Goal: Transaction & Acquisition: Download file/media

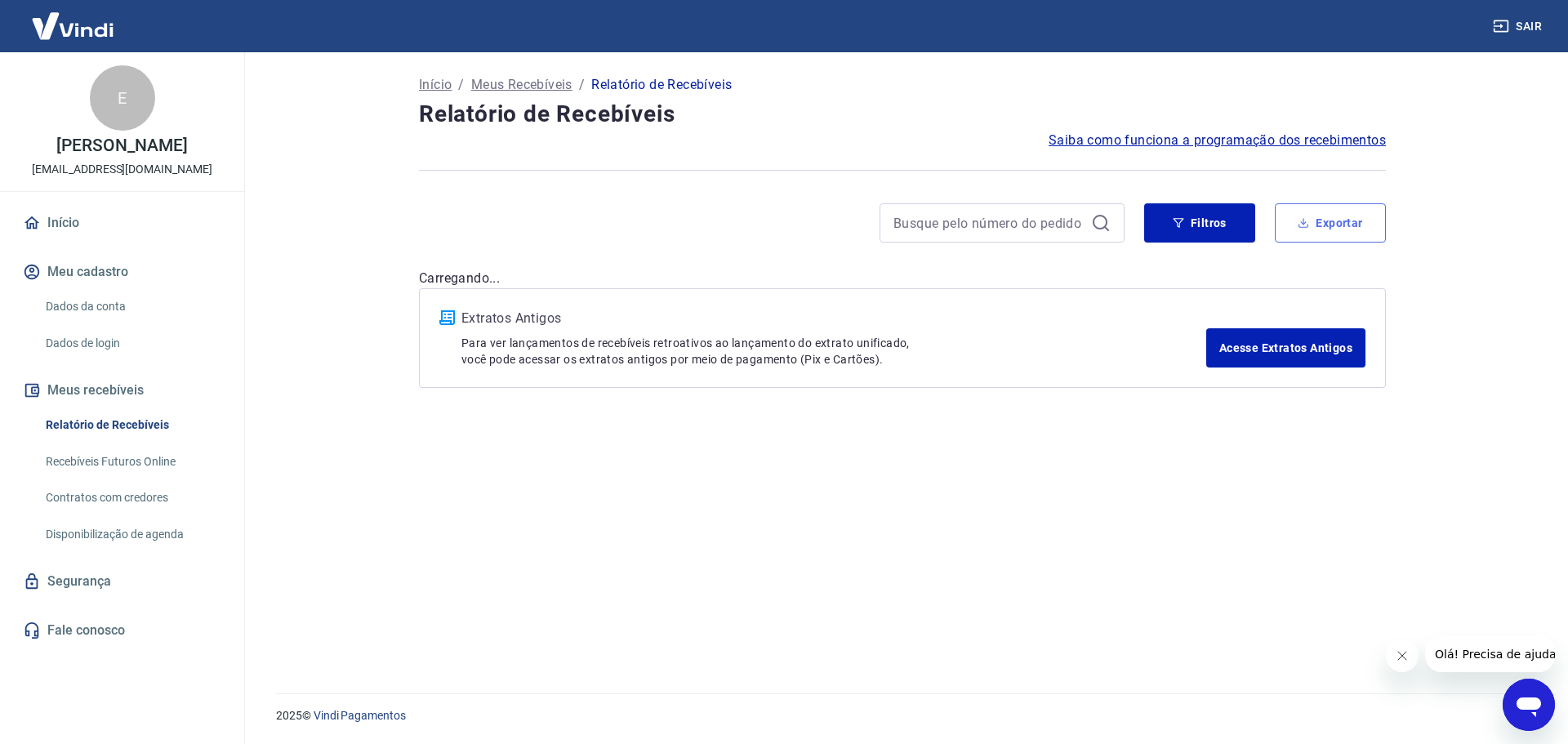
click at [1328, 229] on button "Exportar" at bounding box center [1330, 223] width 111 height 40
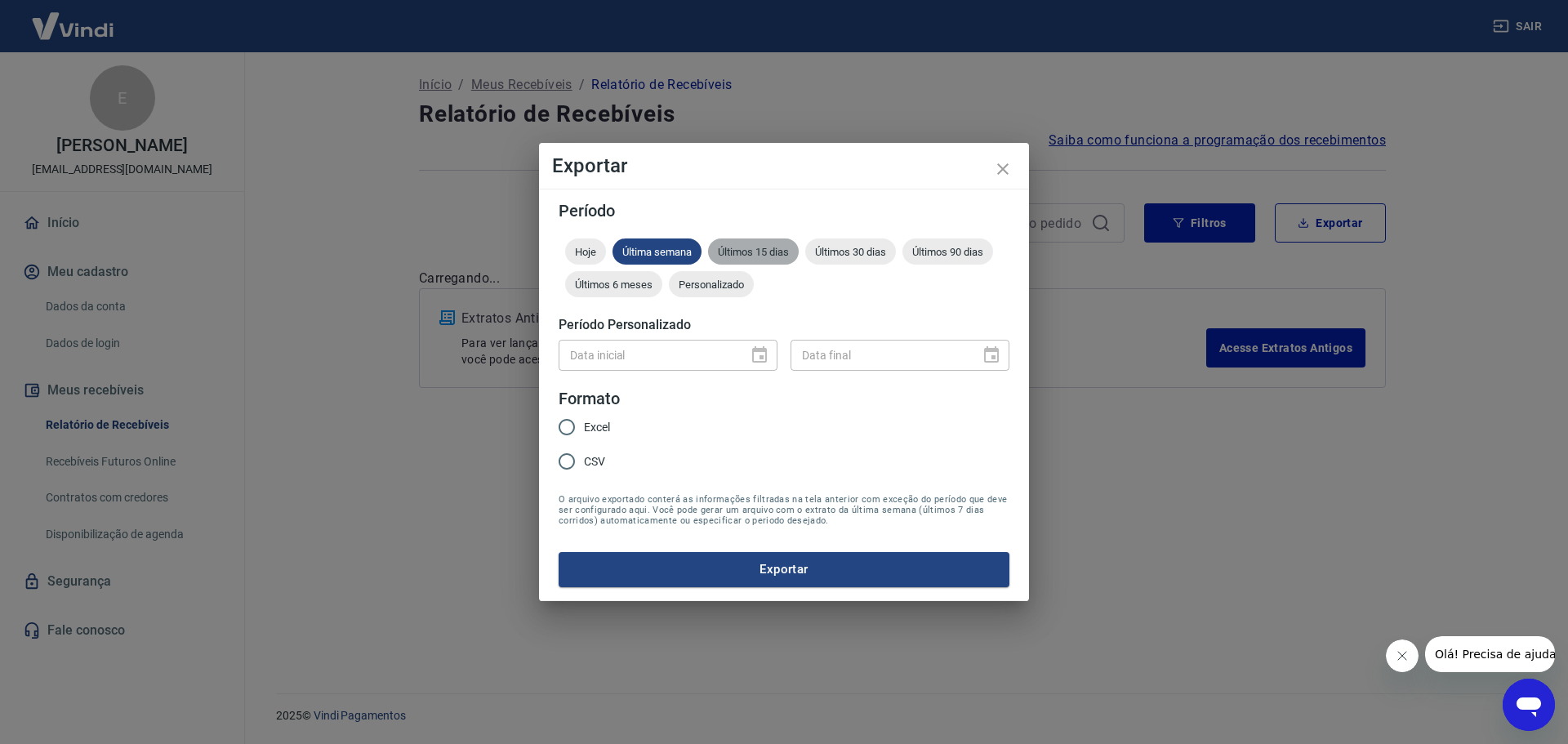
click at [748, 256] on span "Últimos 15 dias" at bounding box center [752, 252] width 90 height 12
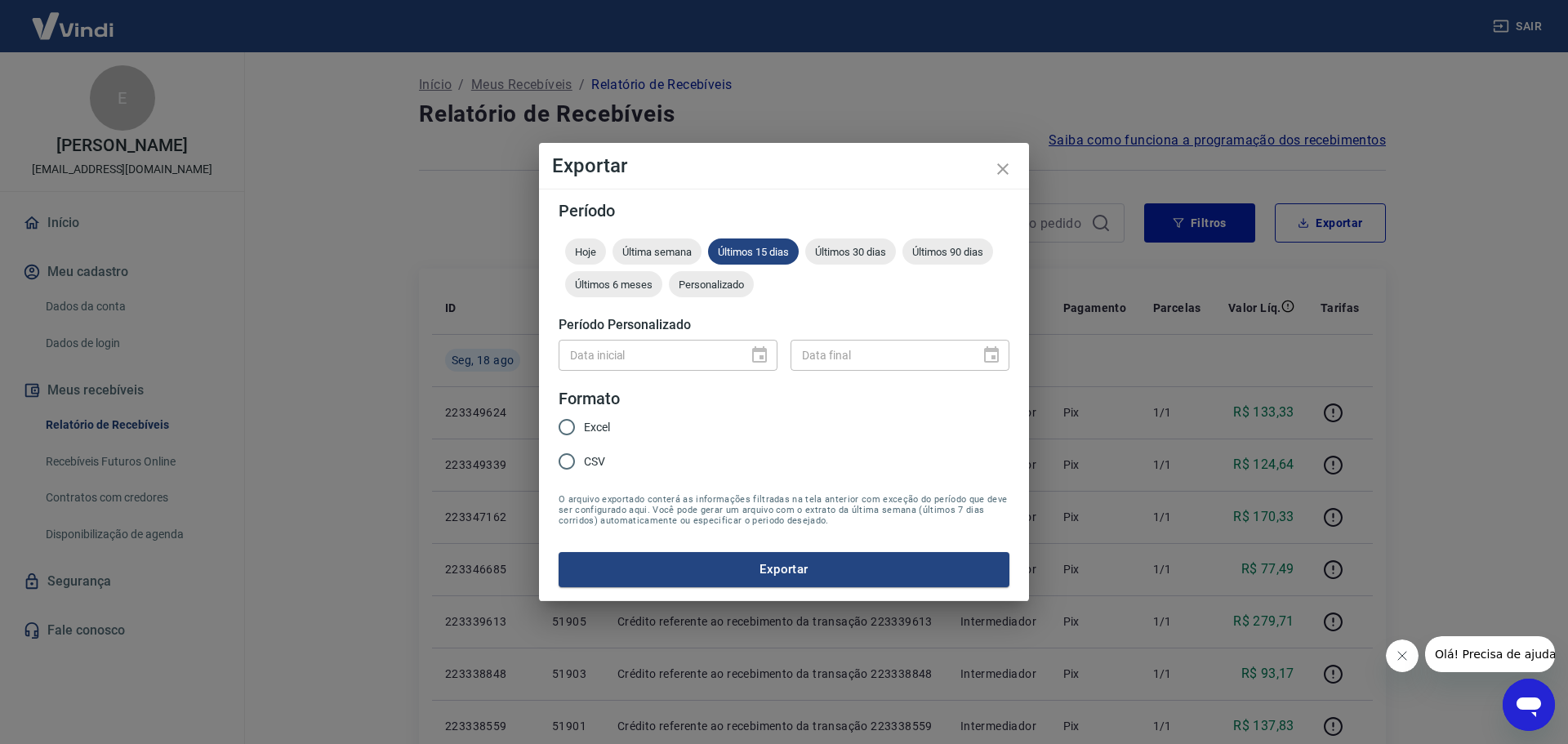
click at [598, 429] on span "Excel" at bounding box center [597, 427] width 26 height 17
click at [584, 429] on input "Excel" at bounding box center [566, 427] width 35 height 35
radio input "true"
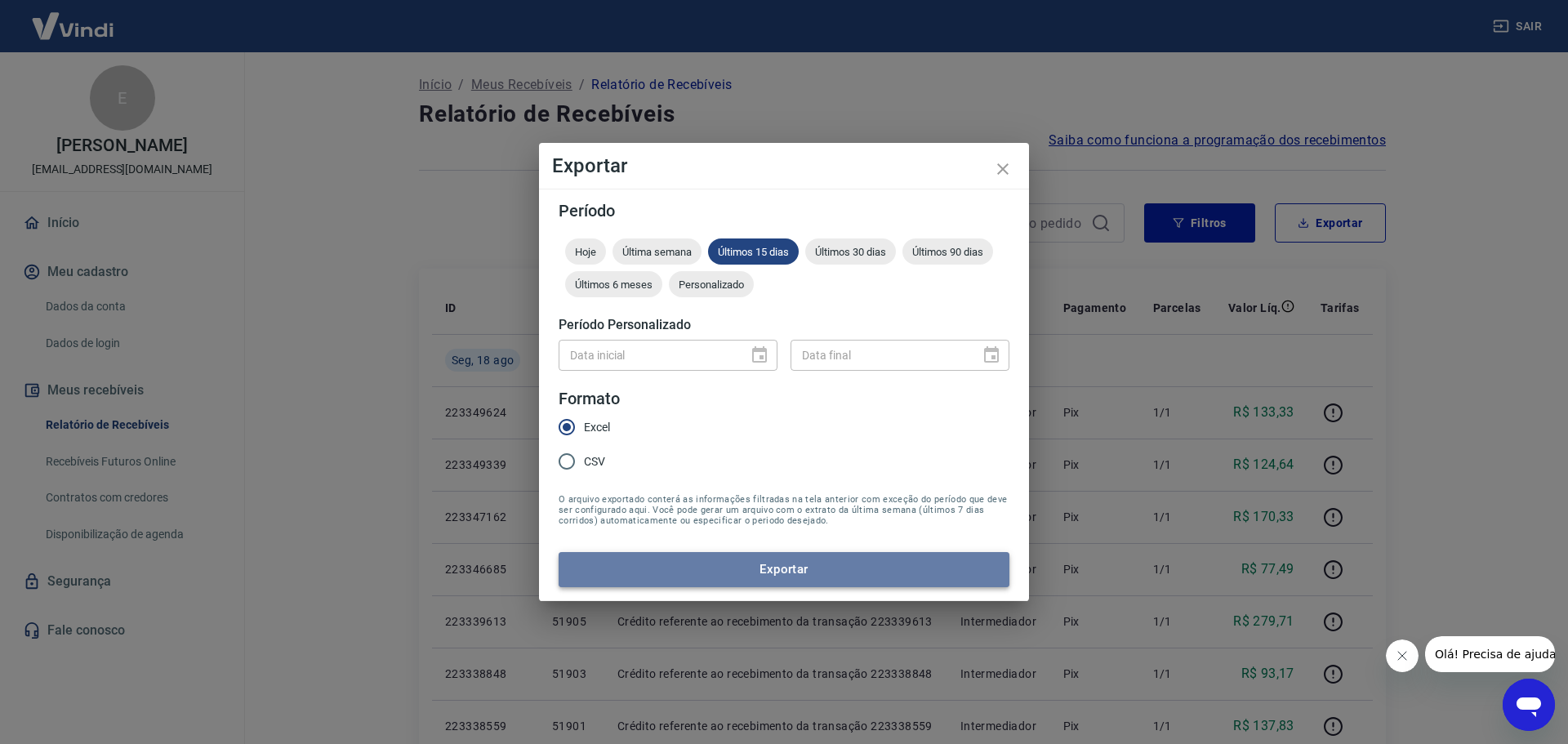
click at [692, 575] on button "Exportar" at bounding box center [784, 569] width 451 height 35
